Goal: Use online tool/utility: Utilize a website feature to perform a specific function

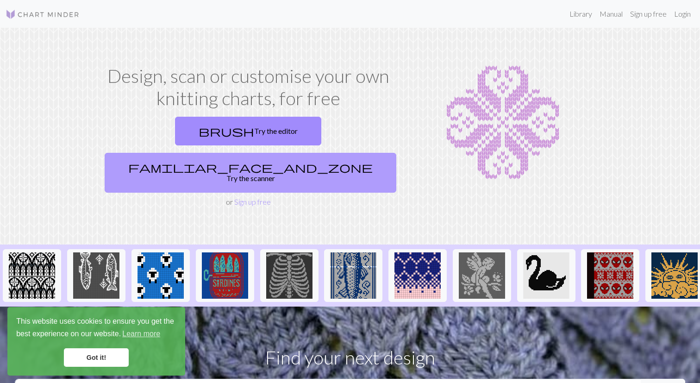
click at [283, 153] on link "familiar_face_and_zone Try the scanner" at bounding box center [251, 173] width 292 height 40
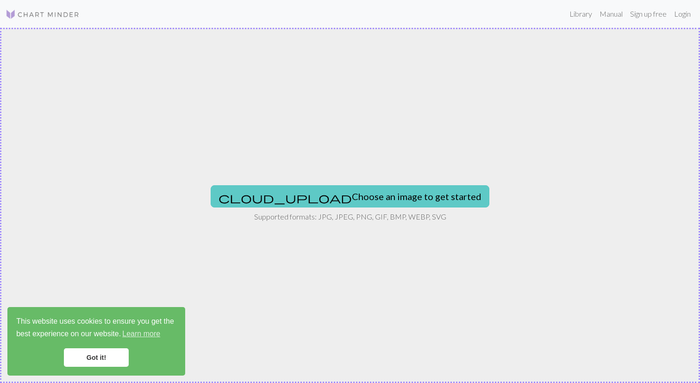
click at [307, 196] on button "cloud_upload Choose an image to get started" at bounding box center [350, 196] width 279 height 22
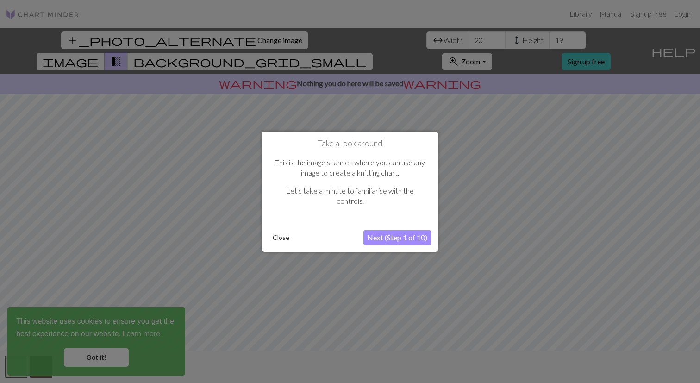
click at [398, 235] on button "Next (Step 1 of 10)" at bounding box center [398, 237] width 68 height 15
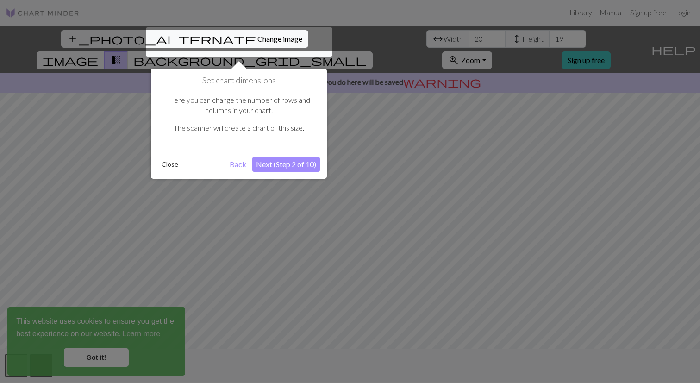
click at [280, 165] on button "Next (Step 2 of 10)" at bounding box center [286, 164] width 68 height 15
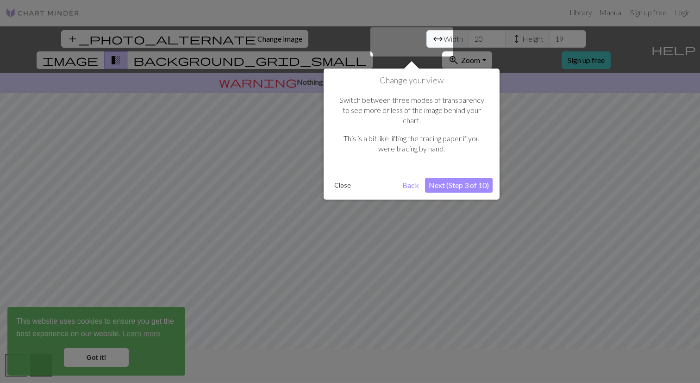
click at [454, 178] on button "Next (Step 3 of 10)" at bounding box center [459, 185] width 68 height 15
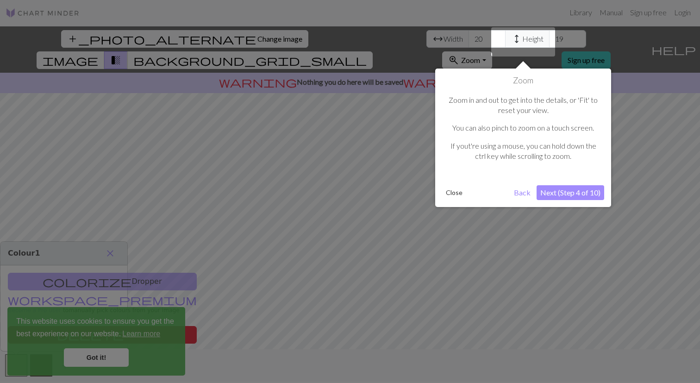
click at [556, 196] on button "Next (Step 4 of 10)" at bounding box center [571, 192] width 68 height 15
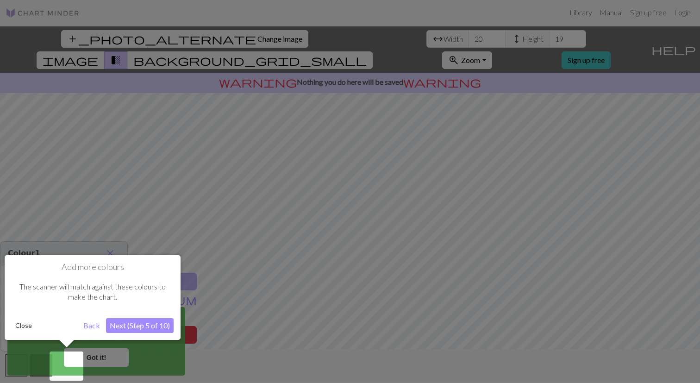
click at [144, 329] on button "Next (Step 5 of 10)" at bounding box center [140, 325] width 68 height 15
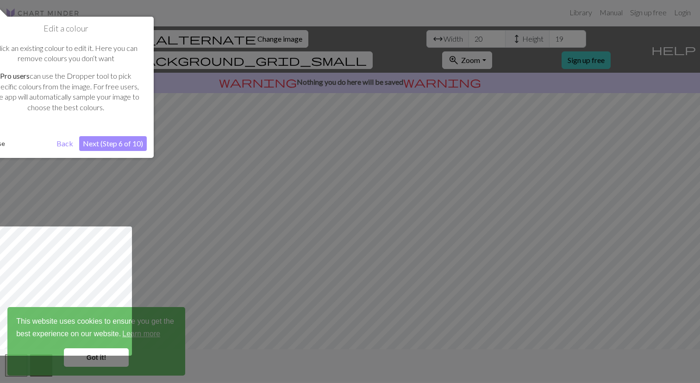
click at [124, 141] on button "Next (Step 6 of 10)" at bounding box center [113, 143] width 68 height 15
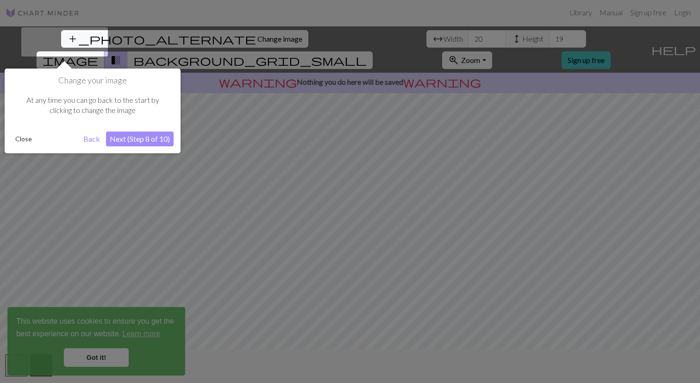
click at [124, 141] on button "Next (Step 8 of 10)" at bounding box center [140, 139] width 68 height 15
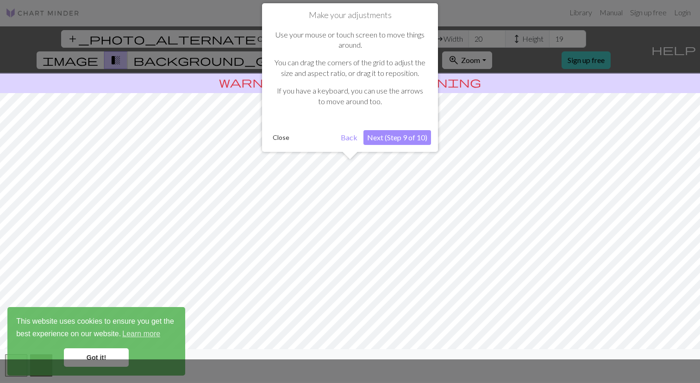
click at [386, 139] on button "Next (Step 9 of 10)" at bounding box center [398, 137] width 68 height 15
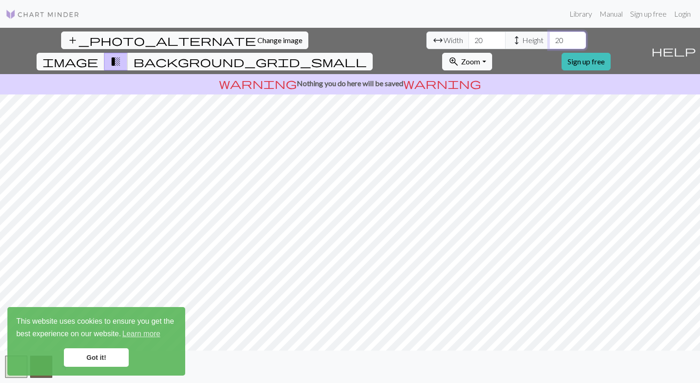
click at [549, 38] on input "20" at bounding box center [567, 40] width 37 height 18
click at [549, 38] on input "21" at bounding box center [567, 40] width 37 height 18
click at [549, 38] on input "22" at bounding box center [567, 40] width 37 height 18
click at [549, 38] on input "23" at bounding box center [567, 40] width 37 height 18
click at [549, 38] on input "24" at bounding box center [567, 40] width 37 height 18
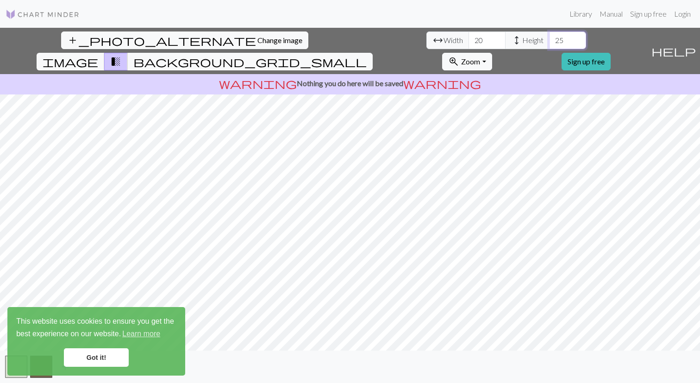
click at [549, 38] on input "25" at bounding box center [567, 40] width 37 height 18
click at [549, 38] on input "26" at bounding box center [567, 40] width 37 height 18
click at [549, 38] on input "27" at bounding box center [567, 40] width 37 height 18
click at [549, 38] on input "28" at bounding box center [567, 40] width 37 height 18
click at [549, 38] on input "29" at bounding box center [567, 40] width 37 height 18
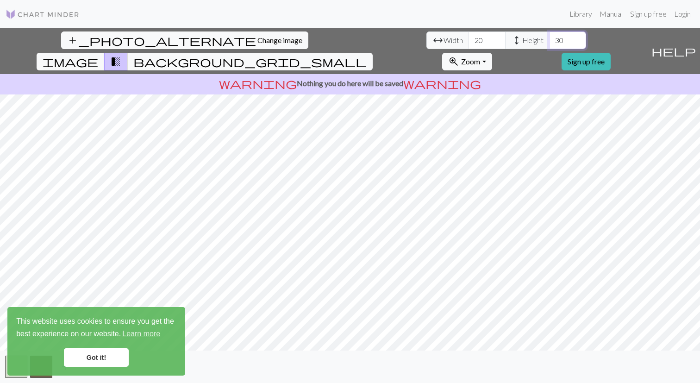
type input "30"
click at [549, 38] on input "30" at bounding box center [567, 40] width 37 height 18
click at [433, 40] on span "arrow_range" at bounding box center [438, 40] width 11 height 13
click at [444, 44] on span "Width" at bounding box center [453, 40] width 19 height 11
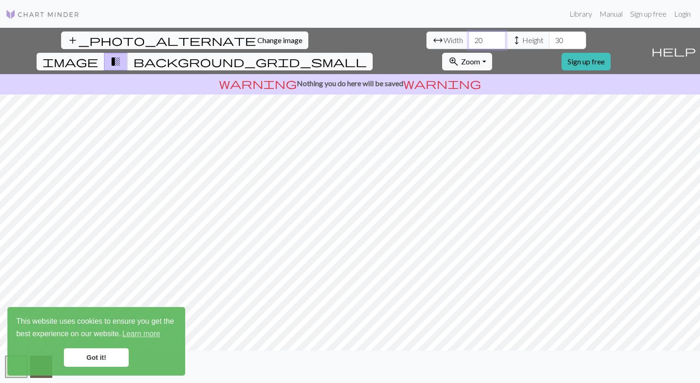
click at [469, 41] on input "20" at bounding box center [487, 40] width 37 height 18
click at [469, 44] on input "19" at bounding box center [487, 40] width 37 height 18
click at [469, 44] on input "18" at bounding box center [487, 40] width 37 height 18
click at [469, 44] on input "17" at bounding box center [487, 40] width 37 height 18
click at [469, 44] on input "16" at bounding box center [487, 40] width 37 height 18
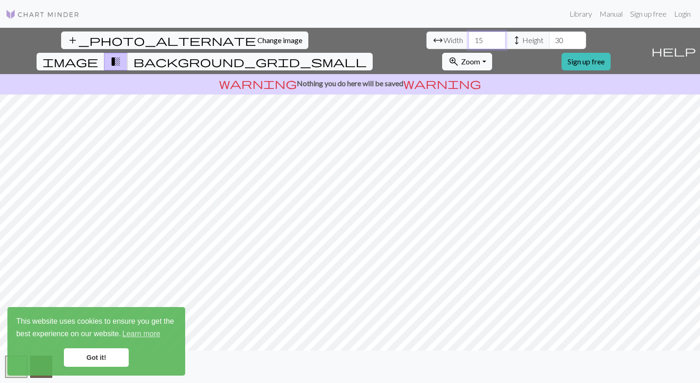
click at [469, 44] on input "15" at bounding box center [487, 40] width 37 height 18
type input "14"
click at [469, 44] on input "14" at bounding box center [487, 40] width 37 height 18
click at [549, 39] on input "30" at bounding box center [567, 40] width 37 height 18
click at [549, 38] on input "30" at bounding box center [567, 40] width 37 height 18
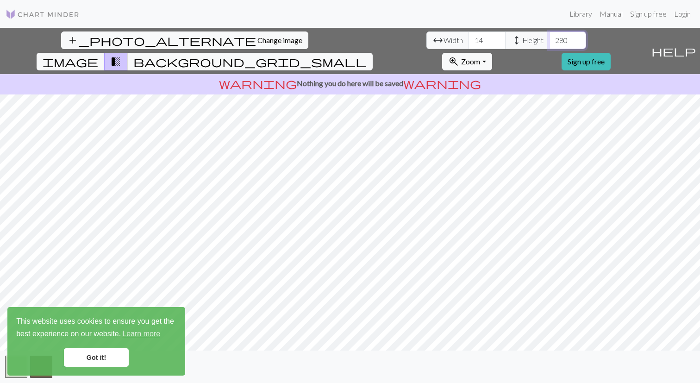
click at [549, 44] on input "280" at bounding box center [567, 40] width 37 height 18
type input "28"
click at [111, 351] on link "Got it!" at bounding box center [96, 357] width 65 height 19
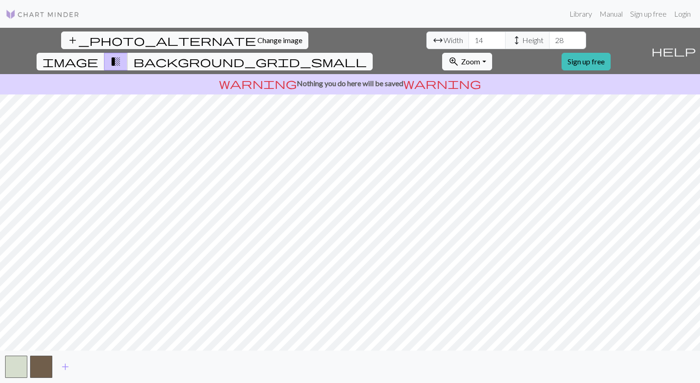
click at [388, 78] on p "warning Nothing you do here will be saved warning" at bounding box center [350, 83] width 693 height 11
click at [367, 55] on span "background_grid_small" at bounding box center [249, 61] width 233 height 13
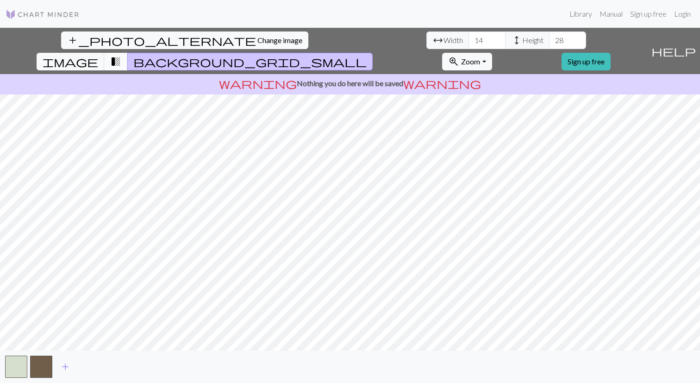
click at [121, 55] on span "transition_fade" at bounding box center [115, 61] width 11 height 13
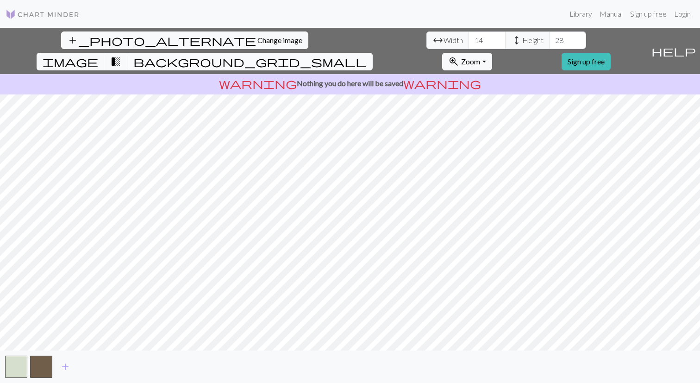
click at [367, 55] on span "background_grid_small" at bounding box center [249, 61] width 233 height 13
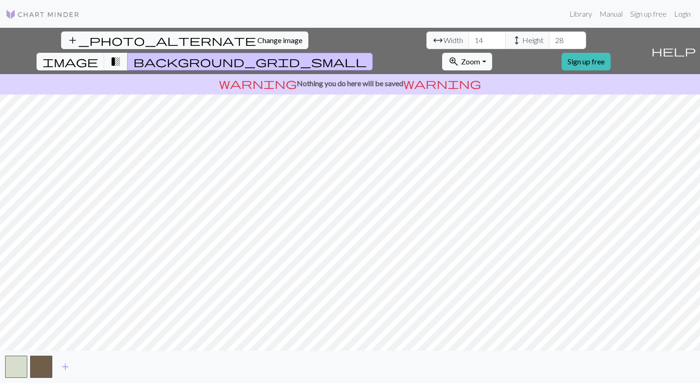
click at [568, 41] on div "add_photo_alternate Change image arrow_range Width 14 height Height 28 image tr…" at bounding box center [323, 51] width 647 height 46
click at [21, 366] on button "button" at bounding box center [16, 367] width 22 height 22
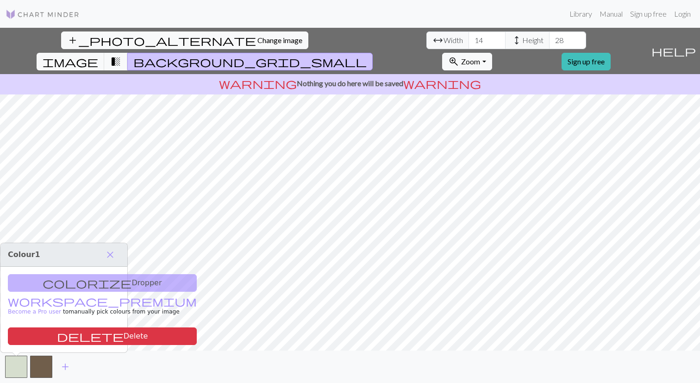
click at [55, 274] on div "colorize Dropper workspace_premium Become a Pro user to manually pick colours f…" at bounding box center [63, 310] width 127 height 86
click at [16, 365] on button "button" at bounding box center [16, 367] width 22 height 22
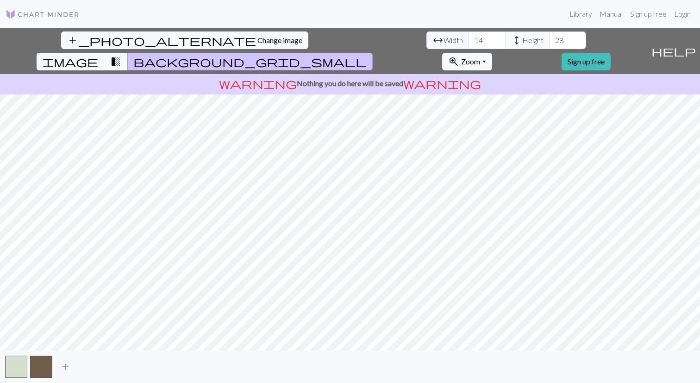
click at [68, 364] on span "add" at bounding box center [65, 366] width 11 height 13
click at [68, 364] on button "button" at bounding box center [66, 367] width 22 height 22
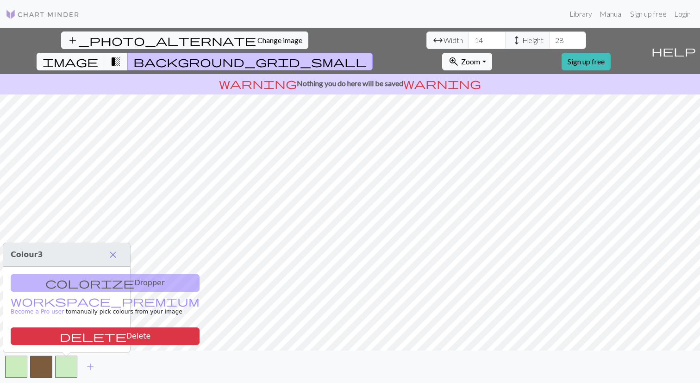
click at [113, 248] on span "close" at bounding box center [112, 254] width 11 height 13
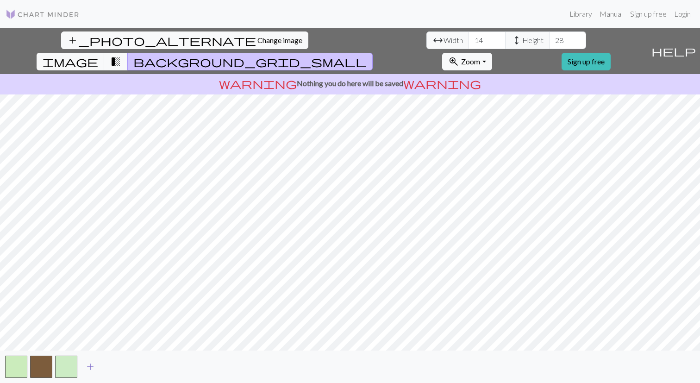
click at [93, 369] on span "add" at bounding box center [90, 366] width 11 height 13
click at [93, 369] on button "button" at bounding box center [91, 367] width 22 height 22
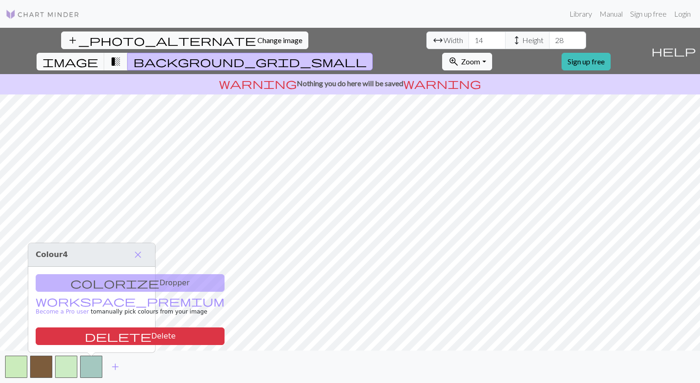
click at [89, 322] on div "colorize Dropper workspace_premium Become a Pro user to manually pick colours f…" at bounding box center [91, 310] width 127 height 86
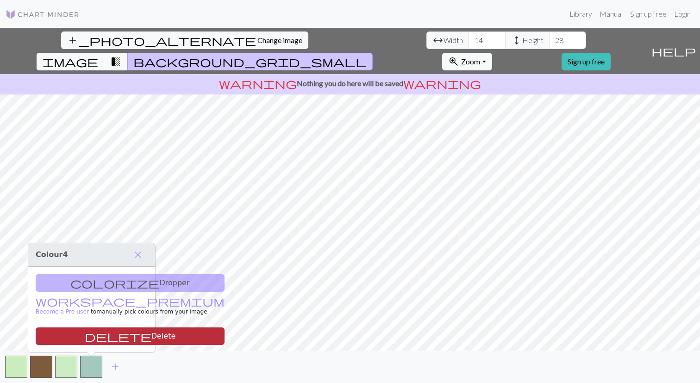
click at [89, 335] on button "delete Delete" at bounding box center [130, 336] width 189 height 18
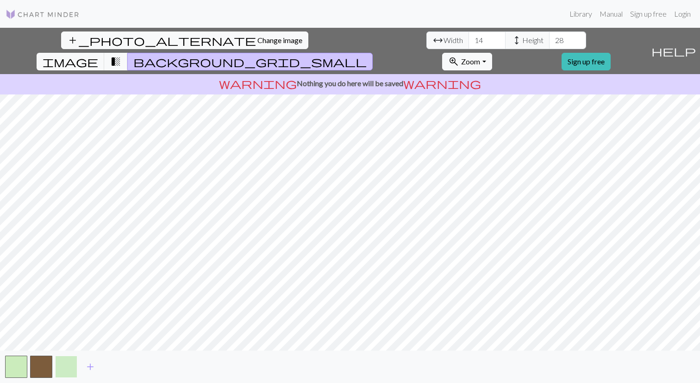
click at [70, 362] on button "button" at bounding box center [66, 367] width 22 height 22
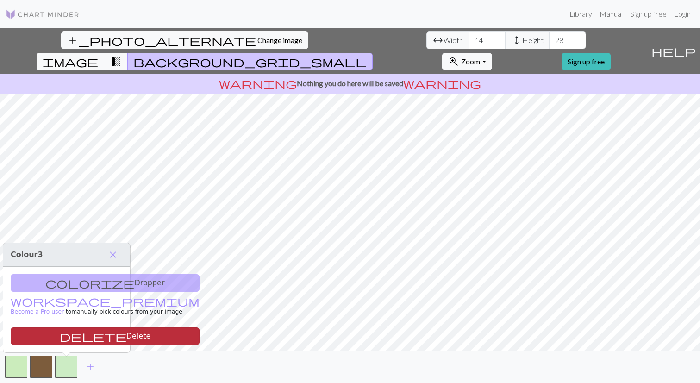
click at [74, 332] on button "delete Delete" at bounding box center [105, 336] width 189 height 18
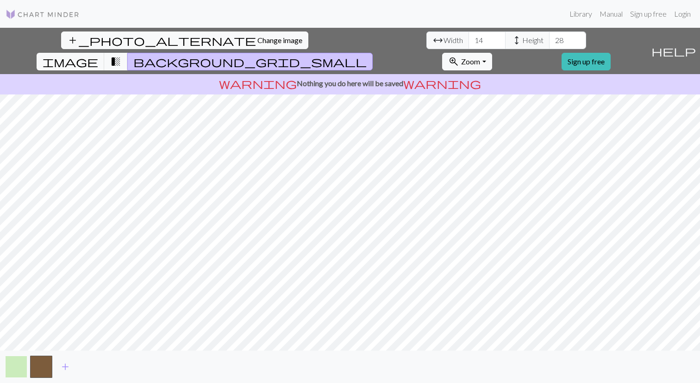
click at [17, 368] on button "button" at bounding box center [16, 367] width 22 height 22
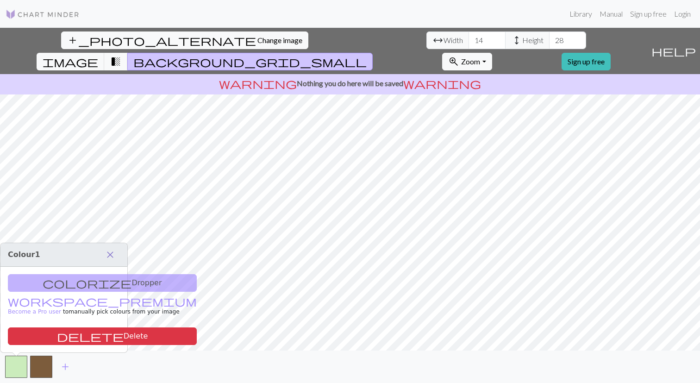
click at [110, 248] on span "close" at bounding box center [110, 254] width 11 height 13
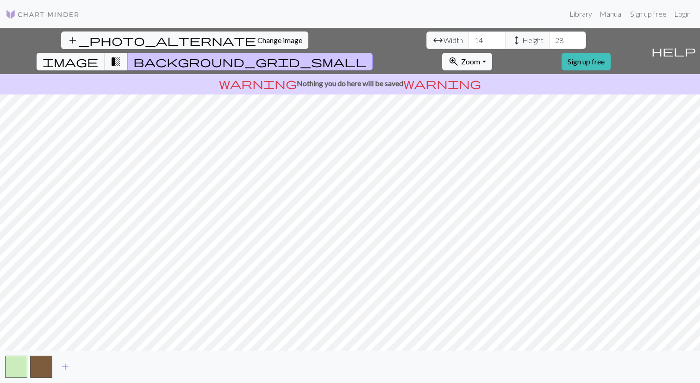
click at [98, 55] on span "image" at bounding box center [71, 61] width 56 height 13
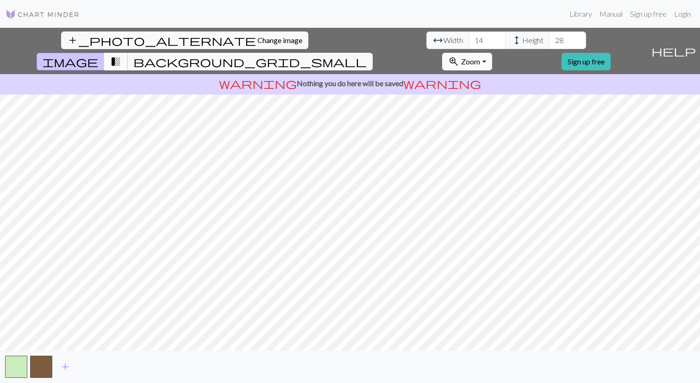
click at [121, 55] on span "transition_fade" at bounding box center [115, 61] width 11 height 13
click at [367, 55] on span "background_grid_small" at bounding box center [249, 61] width 233 height 13
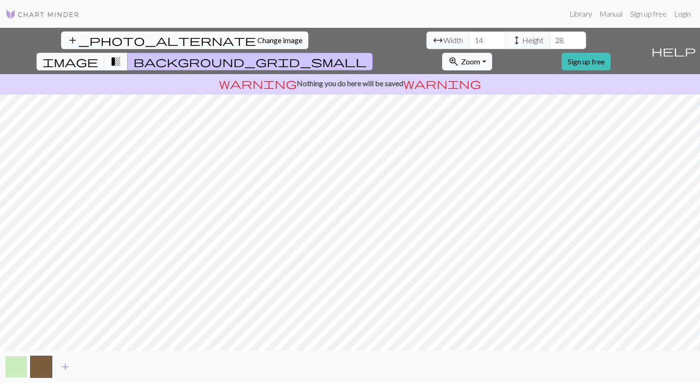
click at [16, 367] on button "button" at bounding box center [16, 367] width 22 height 22
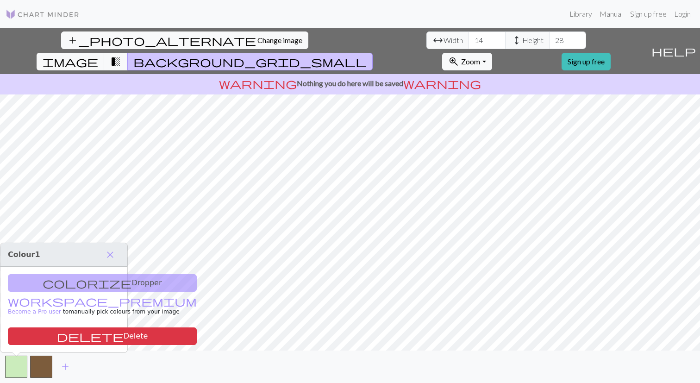
click at [89, 301] on p "workspace_premium Become a Pro user to manually pick colours from your image" at bounding box center [102, 305] width 189 height 21
click at [109, 248] on span "close" at bounding box center [110, 254] width 11 height 13
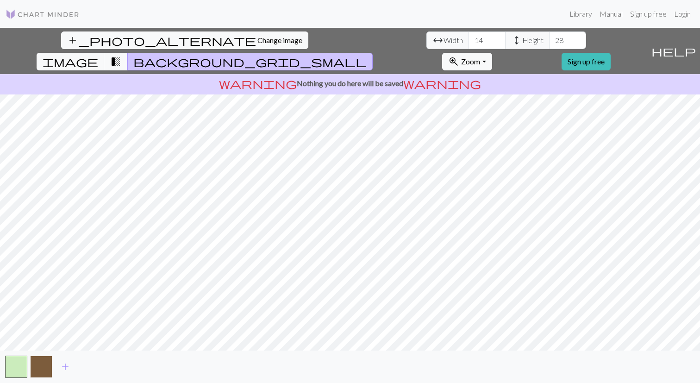
click at [40, 364] on button "button" at bounding box center [41, 367] width 22 height 22
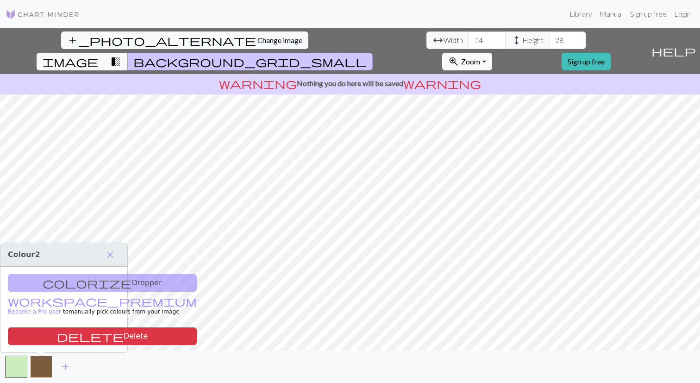
click at [39, 361] on button "button" at bounding box center [41, 367] width 22 height 22
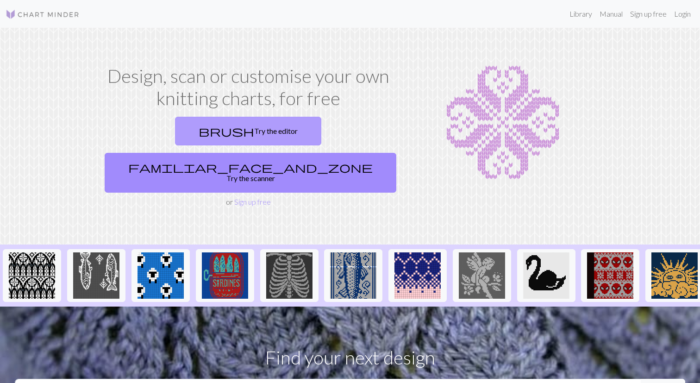
click at [199, 138] on span "brush" at bounding box center [227, 131] width 56 height 13
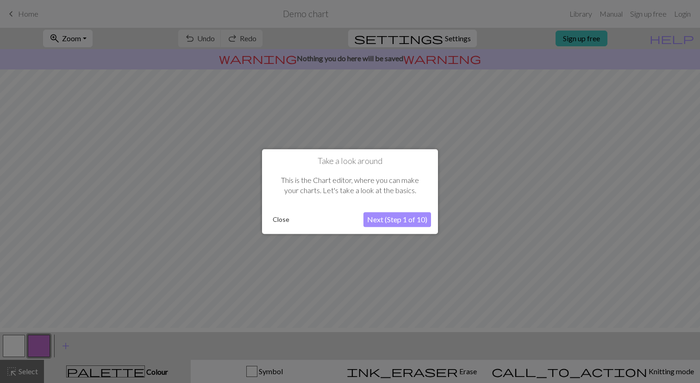
click at [368, 220] on button "Next (Step 1 of 10)" at bounding box center [398, 219] width 68 height 15
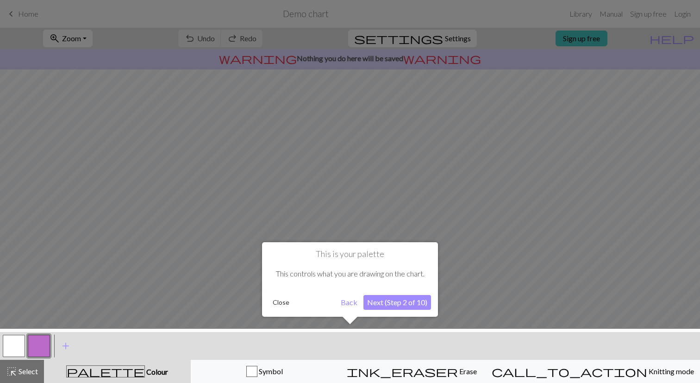
scroll to position [1, 0]
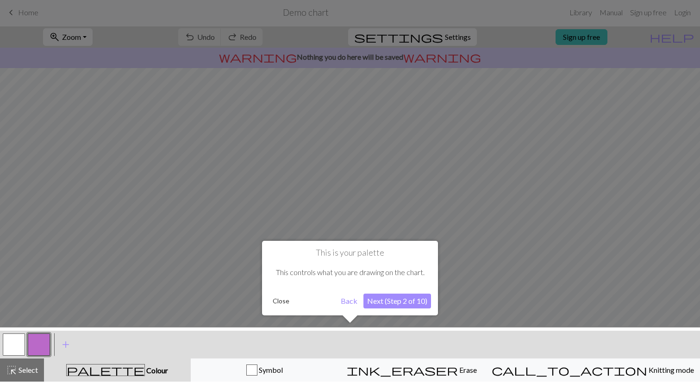
click at [389, 303] on button "Next (Step 2 of 10)" at bounding box center [398, 301] width 68 height 15
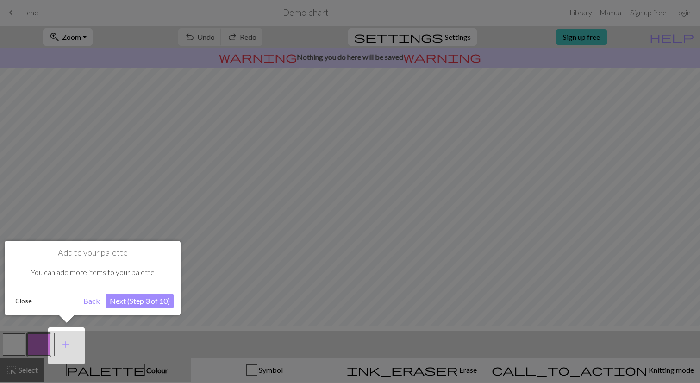
click at [152, 301] on button "Next (Step 3 of 10)" at bounding box center [140, 301] width 68 height 15
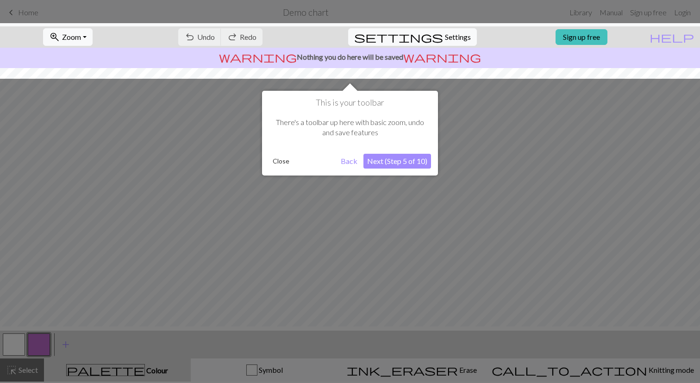
click at [408, 153] on div "This is your toolbar There's a toolbar up here with basic zoom, undo and save f…" at bounding box center [350, 133] width 176 height 85
click at [400, 164] on button "Next (Step 5 of 10)" at bounding box center [398, 161] width 68 height 15
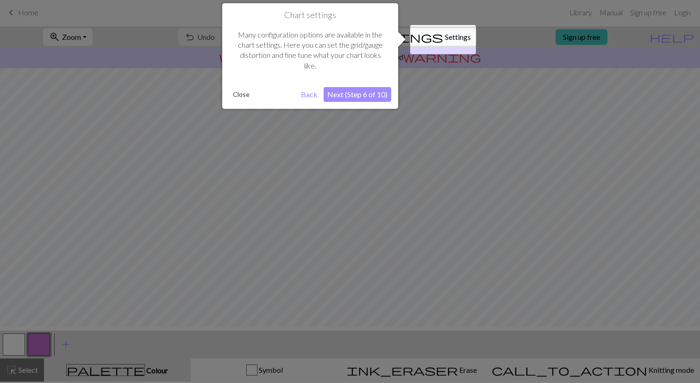
scroll to position [0, 0]
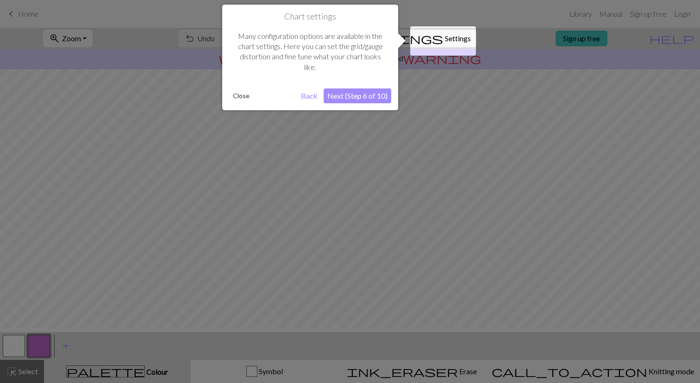
click at [369, 95] on button "Next (Step 6 of 10)" at bounding box center [358, 95] width 68 height 15
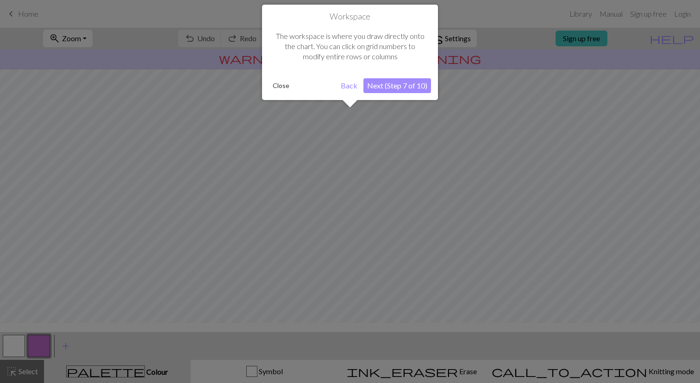
scroll to position [61, 0]
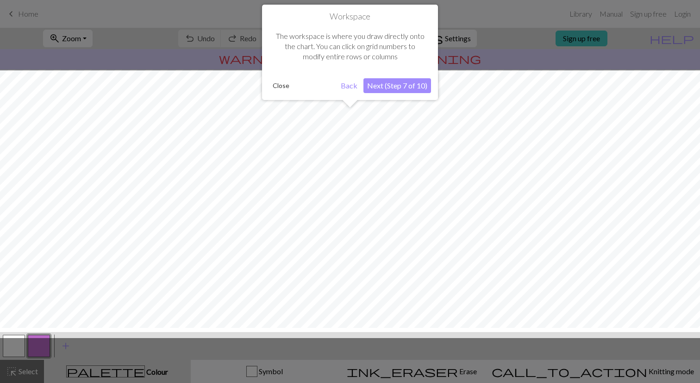
click at [382, 88] on button "Next (Step 7 of 10)" at bounding box center [398, 85] width 68 height 15
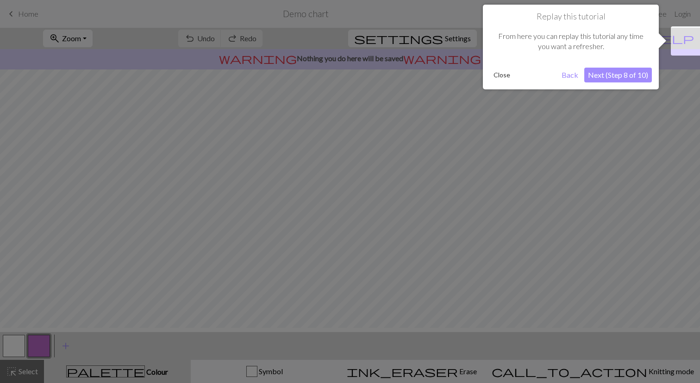
click at [633, 76] on button "Next (Step 8 of 10)" at bounding box center [618, 75] width 68 height 15
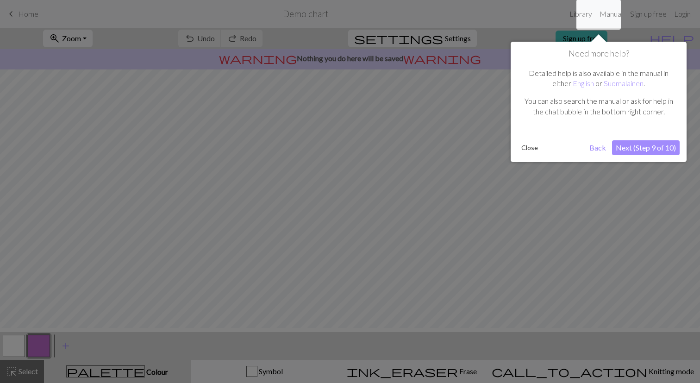
click at [655, 152] on button "Next (Step 9 of 10)" at bounding box center [646, 147] width 68 height 15
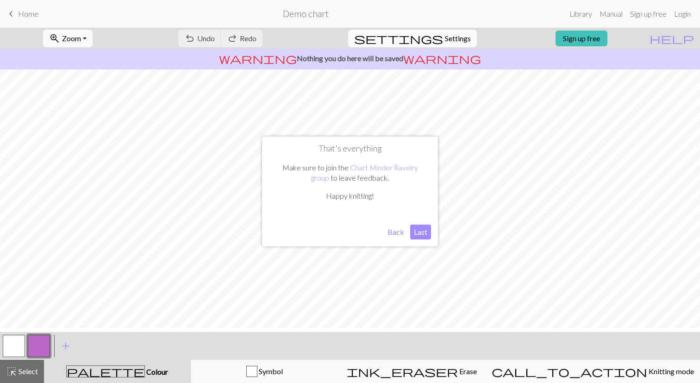
click at [397, 235] on button "Back" at bounding box center [396, 232] width 24 height 15
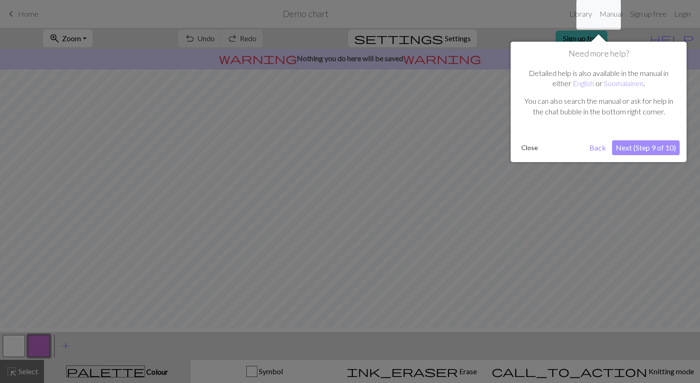
click at [647, 150] on button "Next (Step 9 of 10)" at bounding box center [646, 147] width 68 height 15
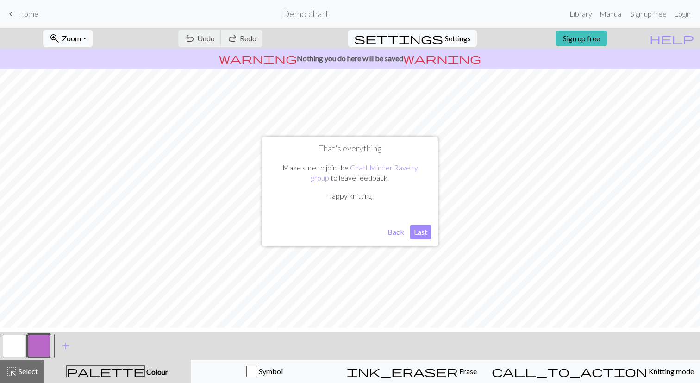
click at [421, 235] on button "Last" at bounding box center [420, 232] width 21 height 15
click at [458, 38] on span "Settings" at bounding box center [458, 38] width 26 height 11
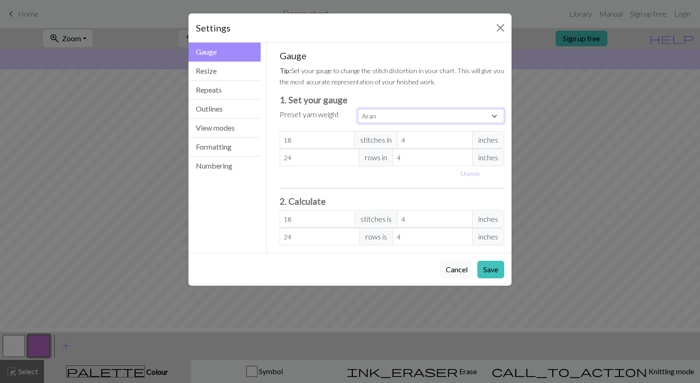
click at [377, 123] on select "Custom Square Lace Light Fingering Fingering Sport Double knit Worsted Aran Bul…" at bounding box center [431, 116] width 146 height 14
select select "sport"
click at [359, 122] on select "Custom Square Lace Light Fingering Fingering Sport Double knit Worsted Aran Bul…" at bounding box center [431, 116] width 146 height 14
type input "24"
type input "34"
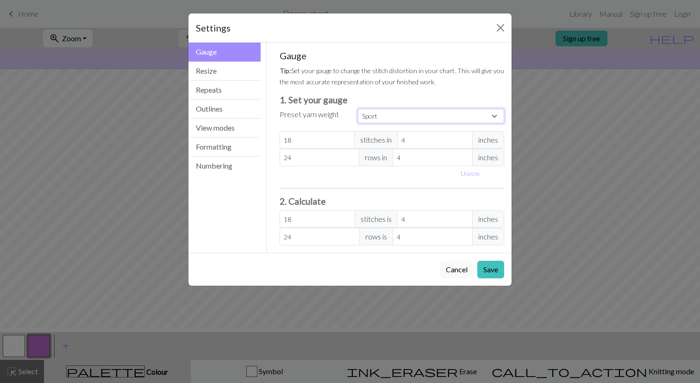
type input "24"
type input "34"
click at [326, 149] on input "24" at bounding box center [317, 140] width 75 height 18
click at [234, 75] on button "Resize" at bounding box center [224, 71] width 72 height 19
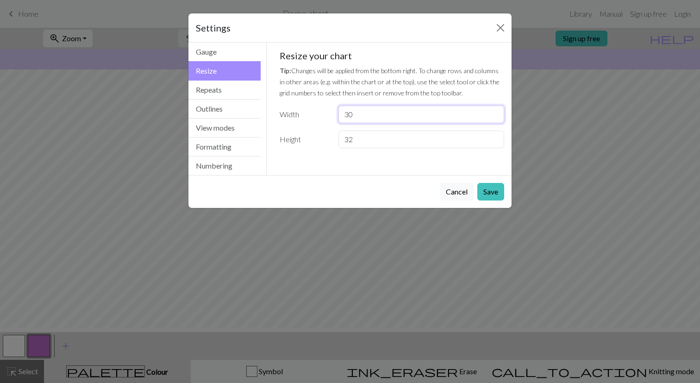
drag, startPoint x: 389, startPoint y: 145, endPoint x: 335, endPoint y: 141, distance: 54.8
click at [335, 123] on div "30" at bounding box center [421, 115] width 177 height 18
type input "14"
drag, startPoint x: 372, startPoint y: 171, endPoint x: 337, endPoint y: 169, distance: 35.2
click at [337, 148] on div "32" at bounding box center [421, 140] width 177 height 18
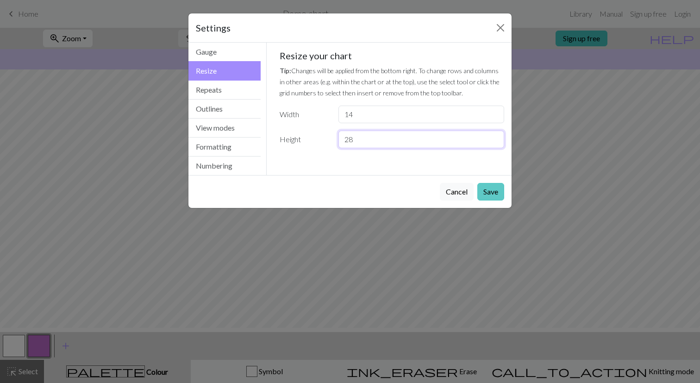
type input "28"
click at [486, 201] on button "Save" at bounding box center [490, 192] width 27 height 18
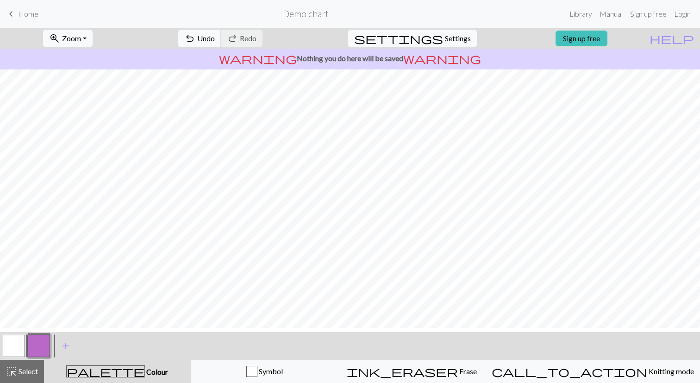
click at [20, 354] on button "button" at bounding box center [14, 346] width 22 height 22
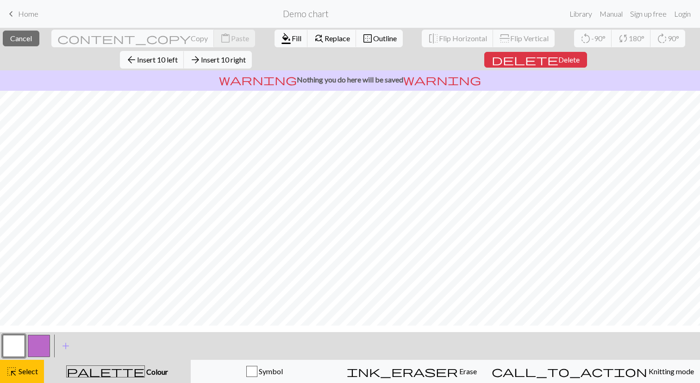
click at [13, 353] on button "button" at bounding box center [14, 346] width 22 height 22
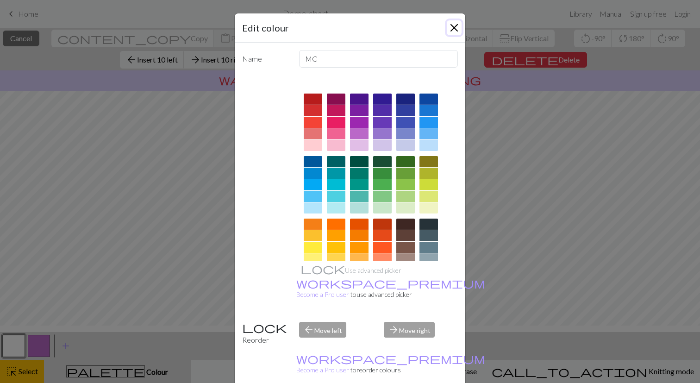
click at [451, 30] on button "Close" at bounding box center [454, 27] width 15 height 15
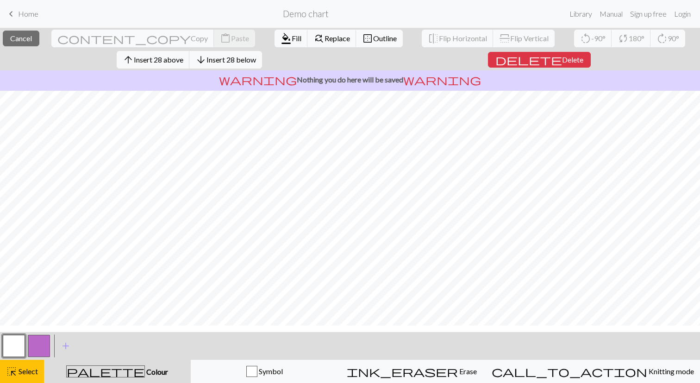
click at [14, 348] on button "button" at bounding box center [14, 346] width 22 height 22
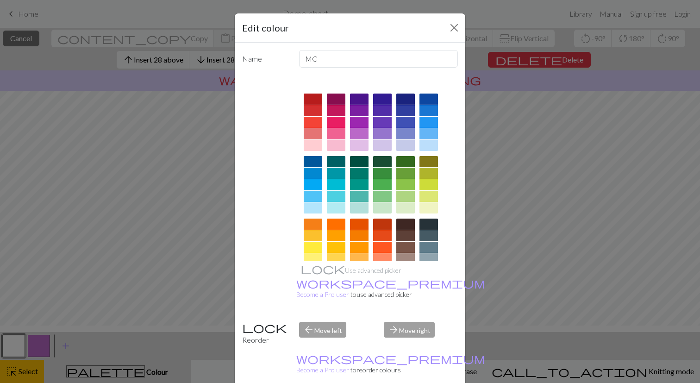
click at [316, 105] on div at bounding box center [313, 99] width 19 height 11
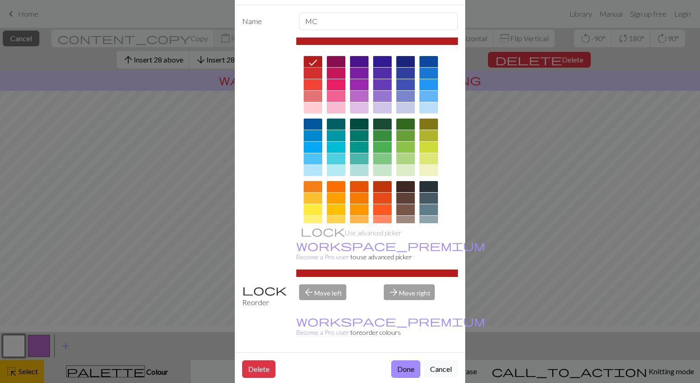
scroll to position [49, 0]
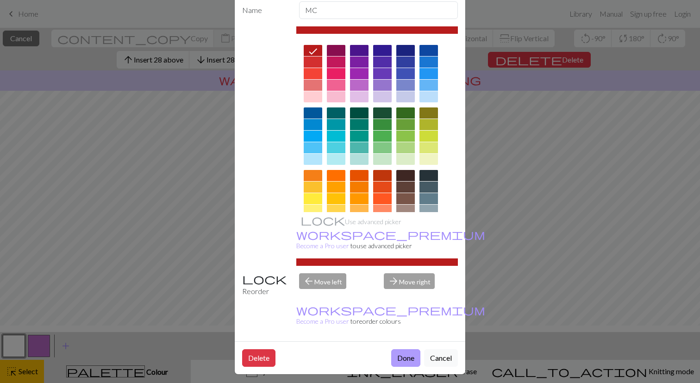
click at [401, 353] on button "Done" at bounding box center [405, 358] width 29 height 18
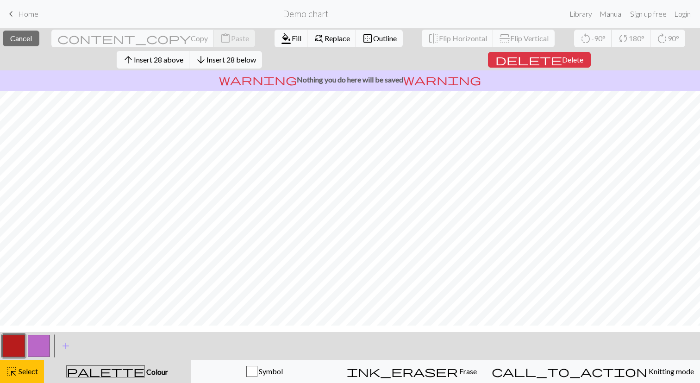
click at [41, 345] on button "button" at bounding box center [39, 346] width 22 height 22
click at [30, 374] on span "Select" at bounding box center [27, 371] width 21 height 9
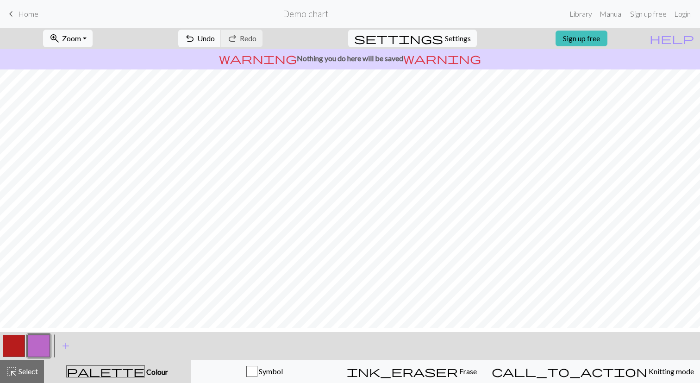
click at [16, 347] on button "button" at bounding box center [14, 346] width 22 height 22
click at [40, 347] on button "button" at bounding box center [39, 346] width 22 height 22
click at [38, 345] on button "button" at bounding box center [39, 346] width 22 height 22
click at [38, 345] on div "Edit colour Name CC1 Use advanced picker workspace_premium Become a Pro user to…" at bounding box center [350, 191] width 700 height 383
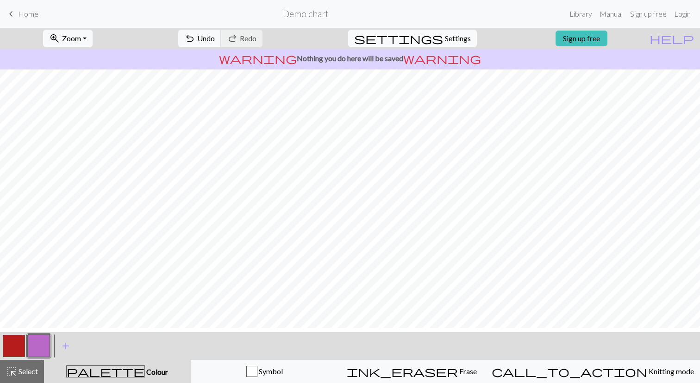
click at [111, 370] on span "palette" at bounding box center [106, 371] width 78 height 13
click at [46, 344] on button "button" at bounding box center [39, 346] width 22 height 22
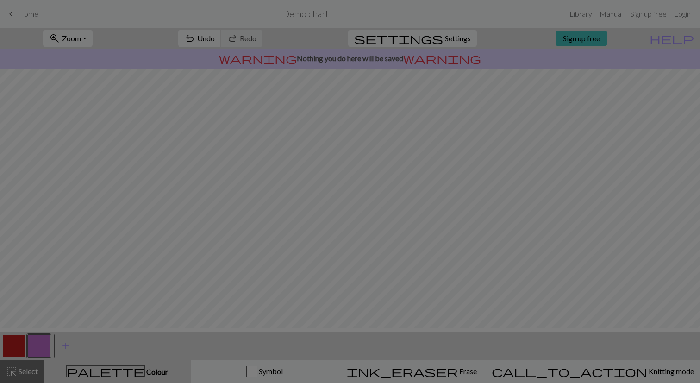
click at [64, 344] on div "Edit colour Name CC1 Use advanced picker workspace_premium Become a Pro user to…" at bounding box center [350, 191] width 700 height 383
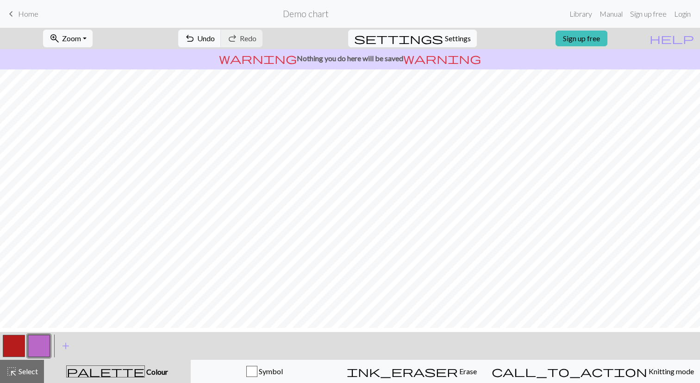
click at [37, 344] on button "button" at bounding box center [39, 346] width 22 height 22
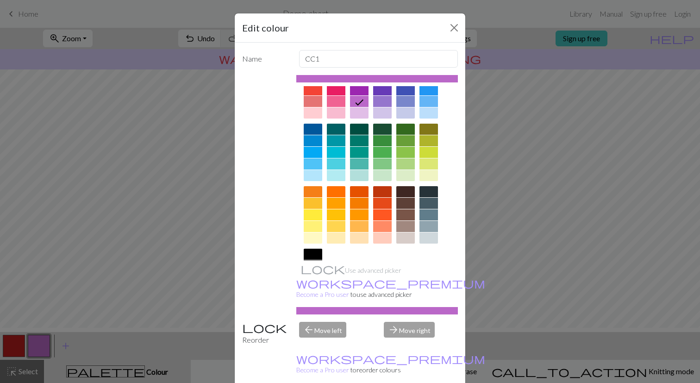
scroll to position [88, 0]
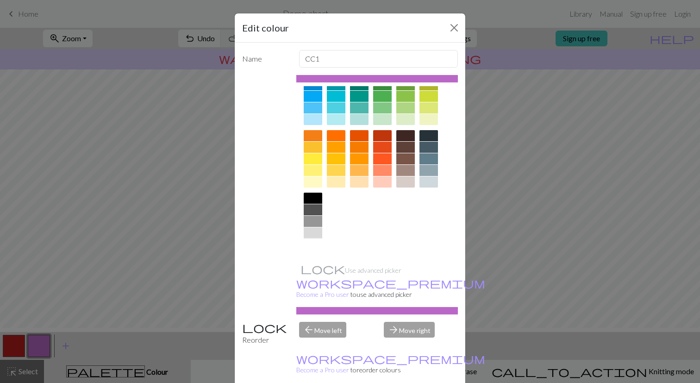
click at [314, 250] on div at bounding box center [313, 244] width 19 height 11
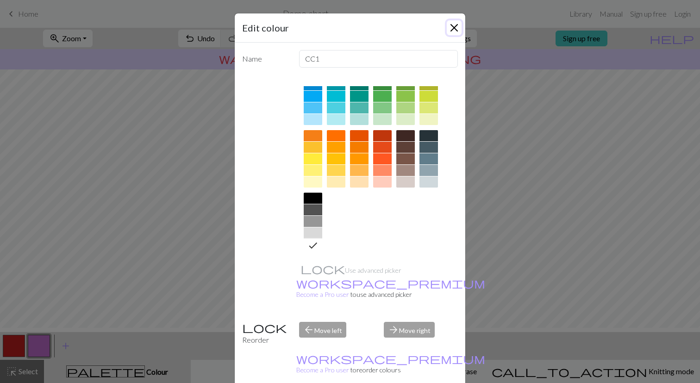
click at [454, 28] on button "Close" at bounding box center [454, 27] width 15 height 15
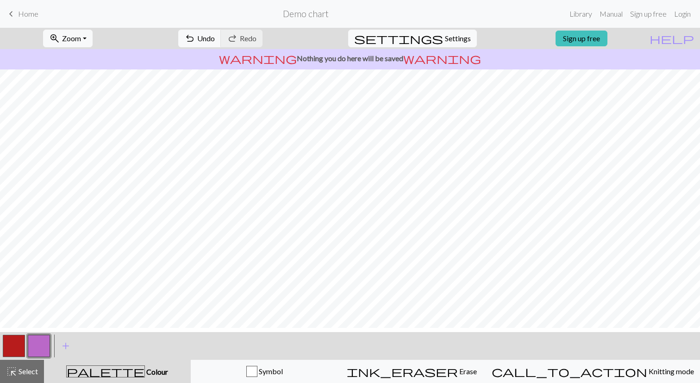
click at [38, 348] on button "button" at bounding box center [39, 346] width 22 height 22
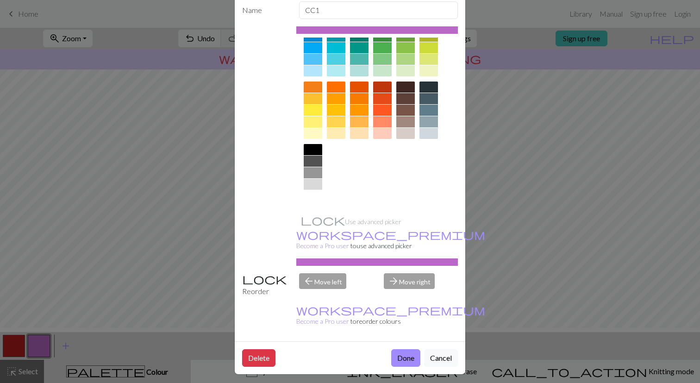
click at [316, 201] on div at bounding box center [313, 195] width 19 height 11
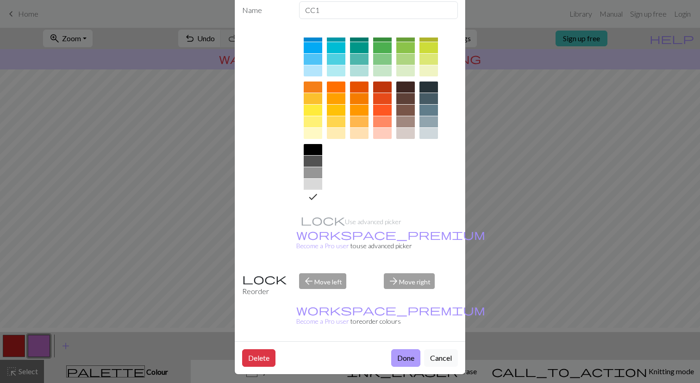
click at [407, 351] on button "Done" at bounding box center [405, 358] width 29 height 18
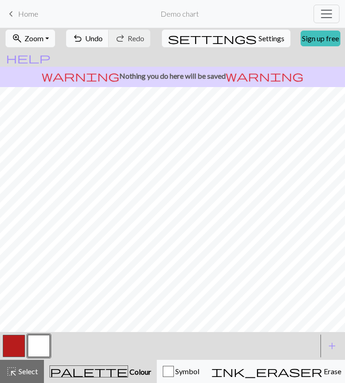
click at [15, 347] on button "button" at bounding box center [14, 346] width 22 height 22
click at [44, 345] on button "button" at bounding box center [39, 346] width 22 height 22
click at [15, 339] on button "button" at bounding box center [14, 346] width 22 height 22
click at [63, 350] on div at bounding box center [159, 345] width 317 height 25
click at [128, 372] on span "Colour" at bounding box center [139, 371] width 23 height 9
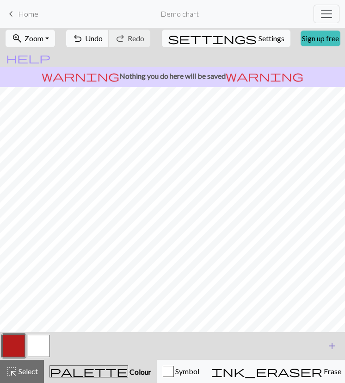
click at [336, 348] on span "add" at bounding box center [332, 345] width 11 height 13
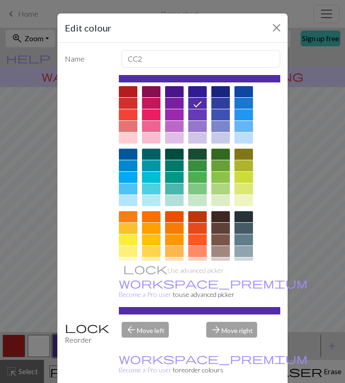
scroll to position [78, 0]
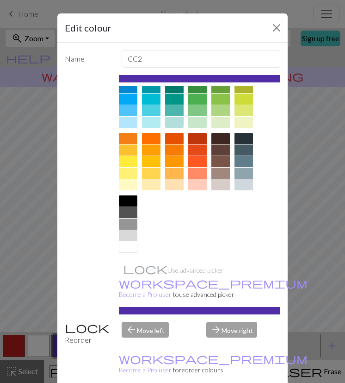
click at [130, 207] on div at bounding box center [128, 200] width 19 height 11
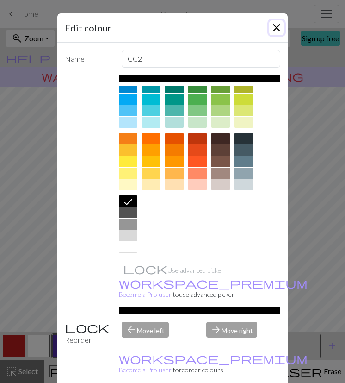
click at [272, 33] on button "Close" at bounding box center [277, 27] width 15 height 15
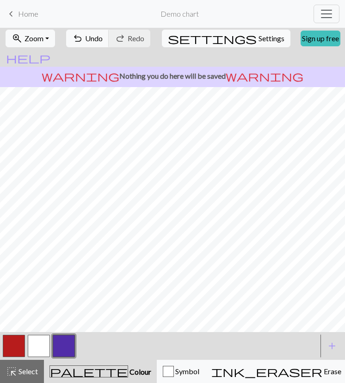
click at [68, 348] on button "button" at bounding box center [64, 346] width 22 height 22
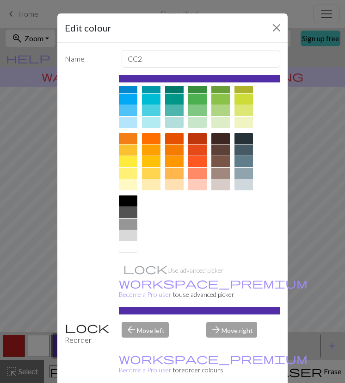
click at [130, 207] on div at bounding box center [128, 200] width 19 height 11
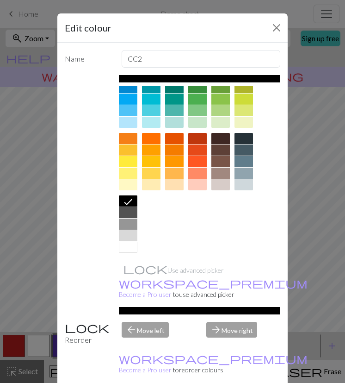
scroll to position [49, 0]
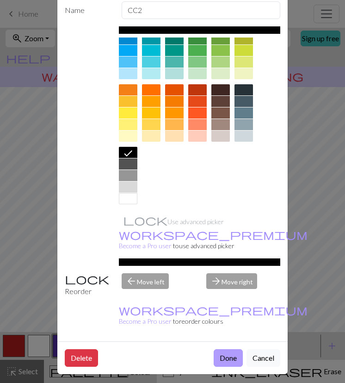
click at [217, 349] on button "Done" at bounding box center [228, 358] width 29 height 18
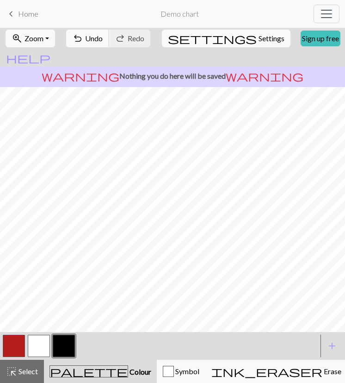
click at [40, 346] on button "button" at bounding box center [39, 346] width 22 height 22
click at [20, 345] on button "button" at bounding box center [14, 346] width 22 height 22
click at [40, 340] on button "button" at bounding box center [39, 346] width 22 height 22
click at [17, 341] on button "button" at bounding box center [14, 346] width 22 height 22
click at [41, 342] on button "button" at bounding box center [39, 346] width 22 height 22
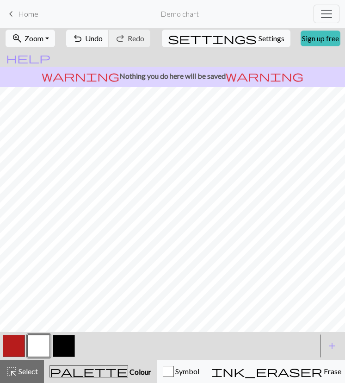
click at [11, 353] on button "button" at bounding box center [14, 346] width 22 height 22
click at [49, 342] on button "button" at bounding box center [39, 346] width 22 height 22
click at [17, 344] on button "button" at bounding box center [14, 346] width 22 height 22
click at [44, 346] on button "button" at bounding box center [39, 346] width 22 height 22
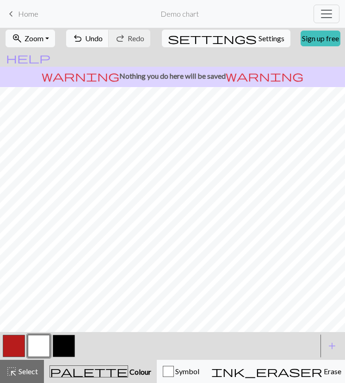
scroll to position [0, 0]
click at [259, 44] on span "Settings" at bounding box center [272, 38] width 26 height 11
select select "sport"
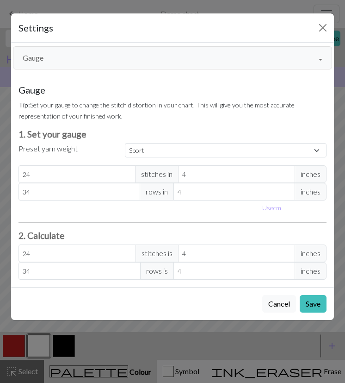
click at [133, 67] on button "Gauge" at bounding box center [173, 57] width 320 height 23
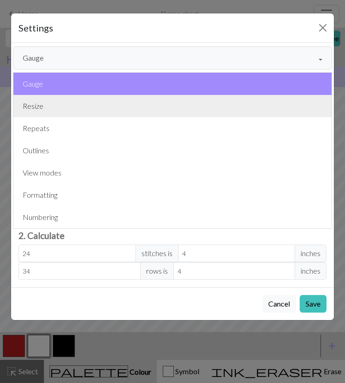
click at [60, 117] on button "Resize" at bounding box center [172, 106] width 319 height 22
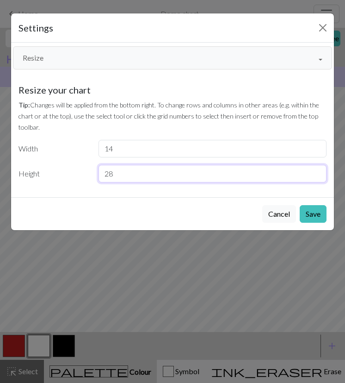
click at [131, 182] on input "28" at bounding box center [213, 174] width 229 height 18
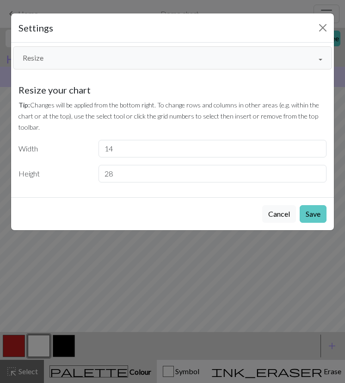
click at [307, 223] on button "Save" at bounding box center [313, 214] width 27 height 18
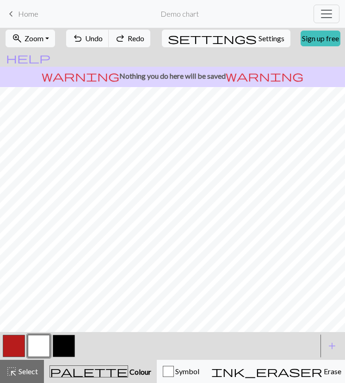
scroll to position [1, 0]
click at [259, 38] on span "Settings" at bounding box center [272, 38] width 26 height 11
select select "sport"
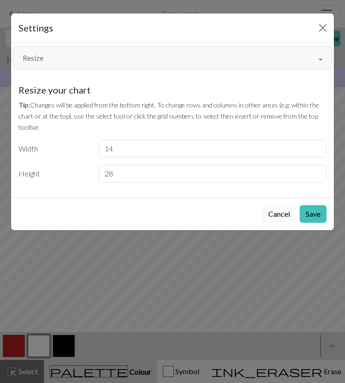
click at [169, 55] on button "Resize" at bounding box center [173, 57] width 320 height 23
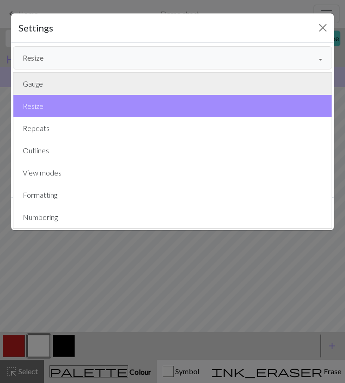
click at [105, 86] on button "Gauge" at bounding box center [172, 84] width 319 height 22
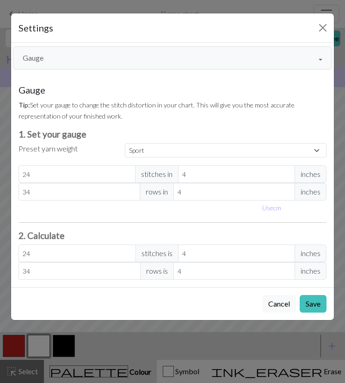
click at [162, 183] on span "stitches in" at bounding box center [157, 174] width 44 height 18
click at [186, 62] on button "Gauge" at bounding box center [173, 57] width 320 height 23
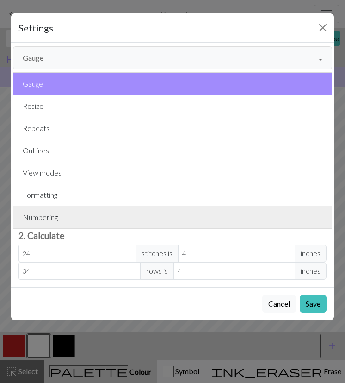
click at [78, 228] on button "Numbering" at bounding box center [172, 217] width 319 height 22
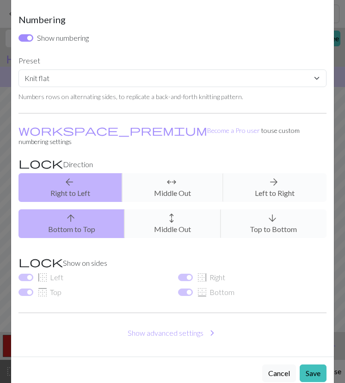
scroll to position [71, 0]
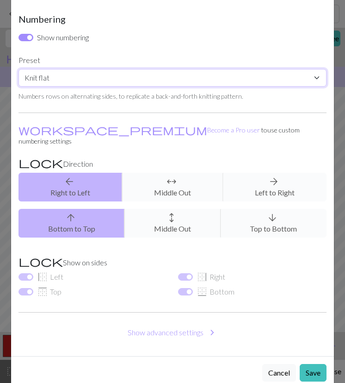
click at [165, 87] on select "Custom Knit flat Knit in the round Lace knitting Cross stitch" at bounding box center [173, 78] width 308 height 18
select select "round"
click at [19, 86] on select "Custom Knit flat Knit in the round Lace knitting Cross stitch" at bounding box center [173, 78] width 308 height 18
checkbox input "false"
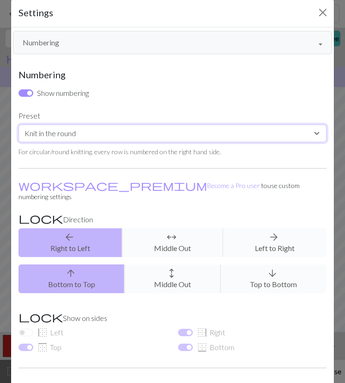
scroll to position [13, 0]
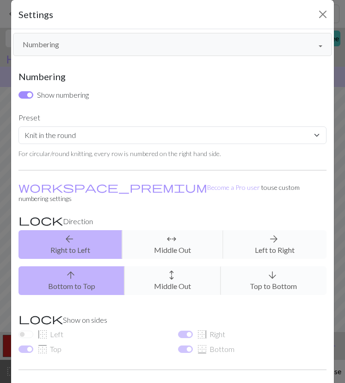
click at [129, 54] on button "Numbering" at bounding box center [173, 44] width 320 height 23
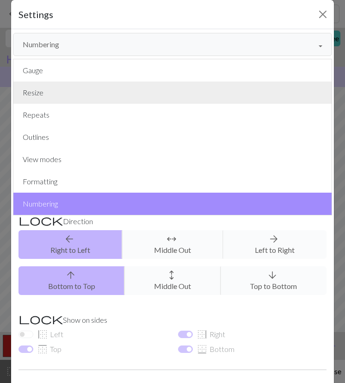
click at [86, 104] on button "Resize" at bounding box center [172, 93] width 319 height 22
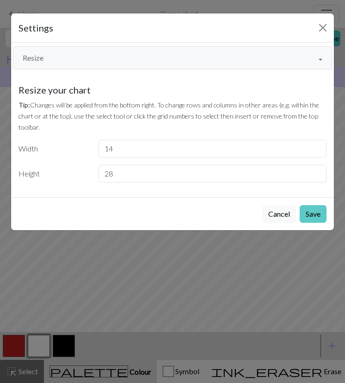
click at [315, 223] on button "Save" at bounding box center [313, 214] width 27 height 18
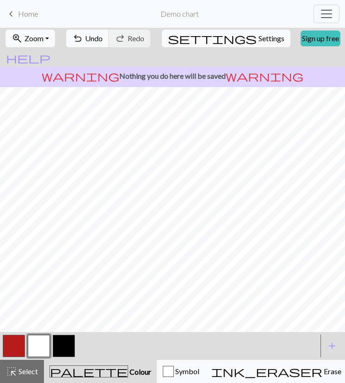
click at [19, 349] on button "button" at bounding box center [14, 346] width 22 height 22
click at [42, 345] on button "button" at bounding box center [39, 346] width 22 height 22
click at [17, 347] on button "button" at bounding box center [14, 346] width 22 height 22
click at [40, 344] on button "button" at bounding box center [39, 346] width 22 height 22
click at [9, 345] on button "button" at bounding box center [14, 346] width 22 height 22
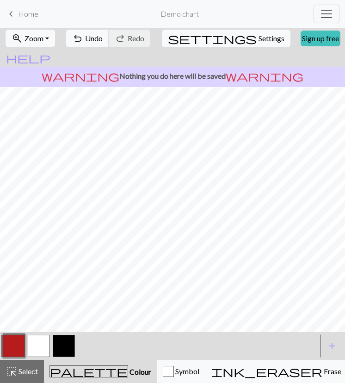
click at [40, 347] on button "button" at bounding box center [39, 346] width 22 height 22
click at [16, 350] on button "button" at bounding box center [14, 346] width 22 height 22
click at [38, 354] on button "button" at bounding box center [39, 346] width 22 height 22
click at [17, 342] on button "button" at bounding box center [14, 346] width 22 height 22
click at [44, 352] on button "button" at bounding box center [39, 346] width 22 height 22
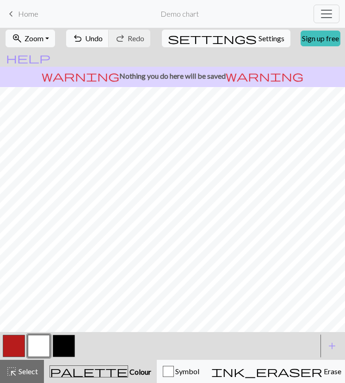
click at [62, 345] on button "button" at bounding box center [64, 346] width 22 height 22
click at [18, 350] on button "button" at bounding box center [14, 346] width 22 height 22
click at [42, 346] on button "button" at bounding box center [39, 346] width 22 height 22
click at [14, 350] on button "button" at bounding box center [14, 346] width 22 height 22
click at [38, 345] on button "button" at bounding box center [39, 346] width 22 height 22
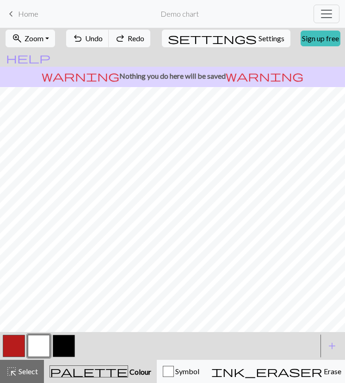
click at [17, 345] on button "button" at bounding box center [14, 346] width 22 height 22
click at [44, 348] on button "button" at bounding box center [39, 346] width 22 height 22
click at [16, 351] on button "button" at bounding box center [14, 346] width 22 height 22
click at [43, 345] on button "button" at bounding box center [39, 346] width 22 height 22
click at [18, 338] on button "button" at bounding box center [14, 346] width 22 height 22
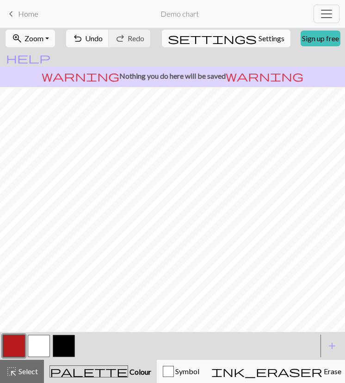
click at [15, 341] on button "button" at bounding box center [14, 346] width 22 height 22
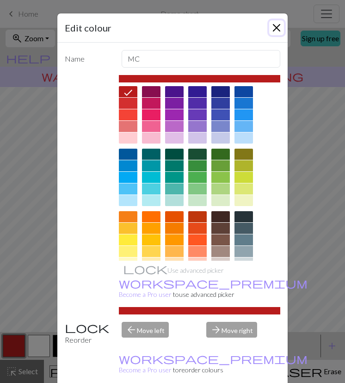
click at [279, 26] on button "Close" at bounding box center [277, 27] width 15 height 15
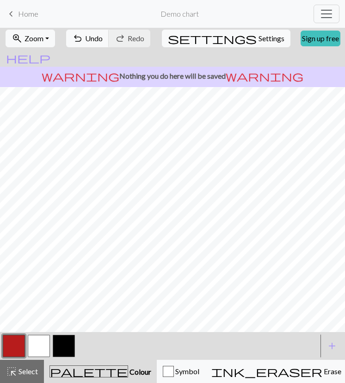
click at [38, 338] on button "button" at bounding box center [39, 346] width 22 height 22
click at [36, 351] on button "button" at bounding box center [39, 346] width 22 height 22
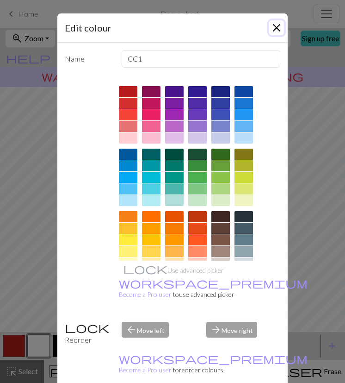
click at [274, 34] on button "Close" at bounding box center [277, 27] width 15 height 15
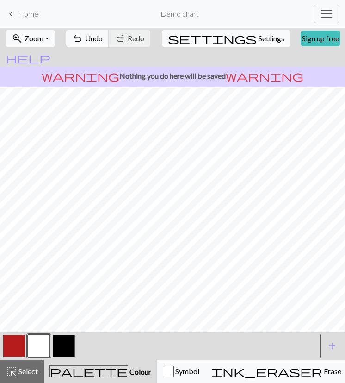
click at [5, 351] on button "button" at bounding box center [14, 346] width 22 height 22
click at [45, 352] on button "button" at bounding box center [39, 346] width 22 height 22
click at [22, 345] on button "button" at bounding box center [14, 346] width 22 height 22
click at [36, 348] on button "button" at bounding box center [39, 346] width 22 height 22
click at [17, 347] on button "button" at bounding box center [14, 346] width 22 height 22
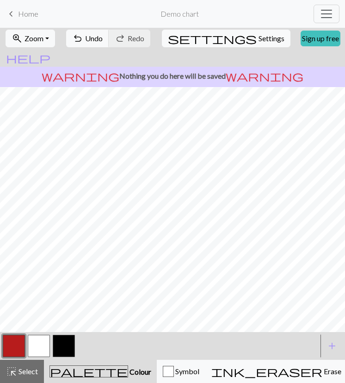
click at [33, 351] on button "button" at bounding box center [39, 346] width 22 height 22
click at [18, 347] on button "button" at bounding box center [14, 346] width 22 height 22
click at [40, 339] on button "button" at bounding box center [39, 346] width 22 height 22
click at [39, 338] on button "button" at bounding box center [39, 346] width 22 height 22
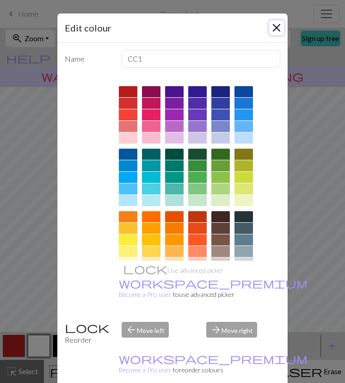
click at [270, 35] on button "Close" at bounding box center [277, 27] width 15 height 15
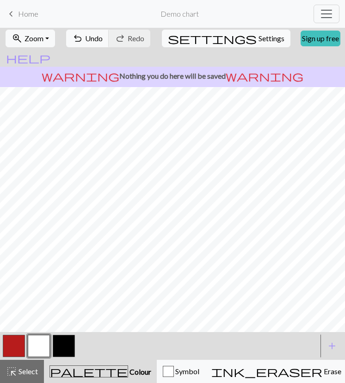
click at [18, 346] on button "button" at bounding box center [14, 346] width 22 height 22
click at [61, 350] on button "button" at bounding box center [64, 346] width 22 height 22
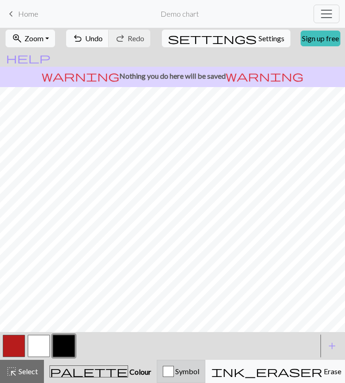
click at [174, 369] on span "Symbol" at bounding box center [186, 371] width 25 height 9
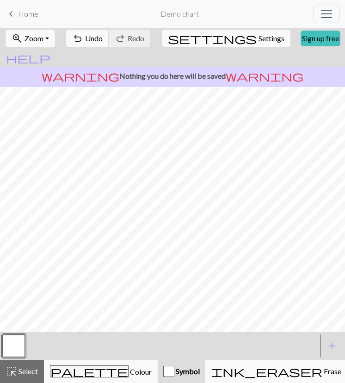
click at [13, 351] on button "button" at bounding box center [14, 346] width 22 height 22
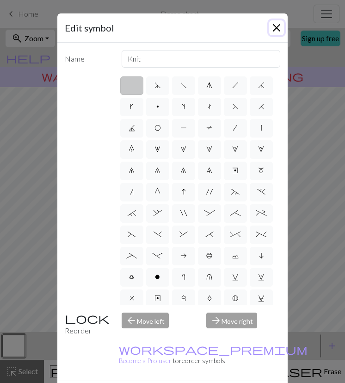
click at [274, 30] on button "Close" at bounding box center [277, 27] width 15 height 15
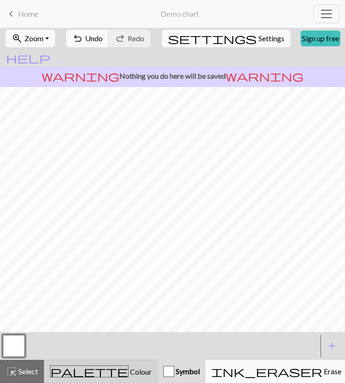
click at [76, 366] on span "palette" at bounding box center [89, 371] width 78 height 13
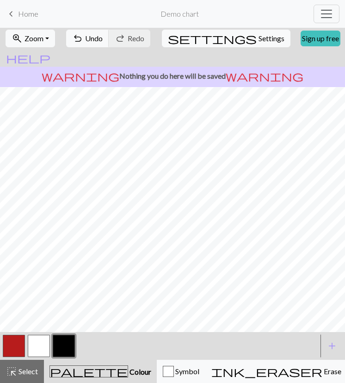
click at [57, 345] on button "button" at bounding box center [64, 346] width 22 height 22
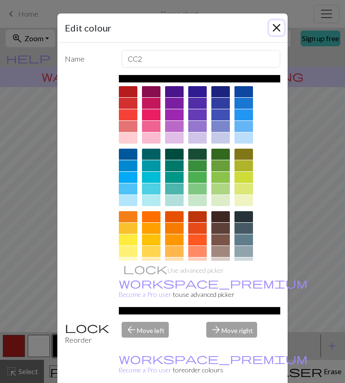
click at [282, 30] on button "Close" at bounding box center [277, 27] width 15 height 15
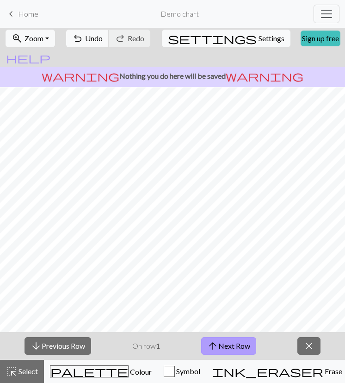
click at [232, 345] on button "arrow_upward Next Row" at bounding box center [228, 346] width 55 height 18
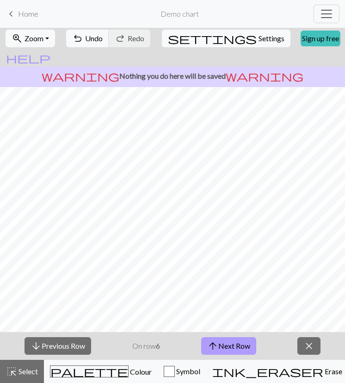
click at [232, 345] on button "arrow_upward Next Row" at bounding box center [228, 346] width 55 height 18
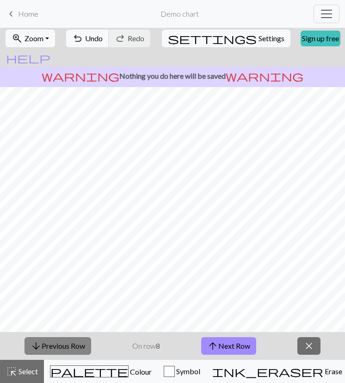
click at [87, 345] on button "arrow_downward Previous Row" at bounding box center [58, 346] width 67 height 18
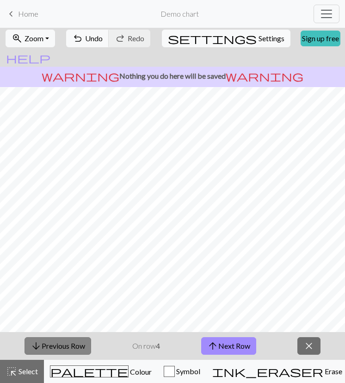
click at [87, 345] on button "arrow_downward Previous Row" at bounding box center [58, 346] width 67 height 18
click at [311, 346] on span "close" at bounding box center [309, 345] width 11 height 13
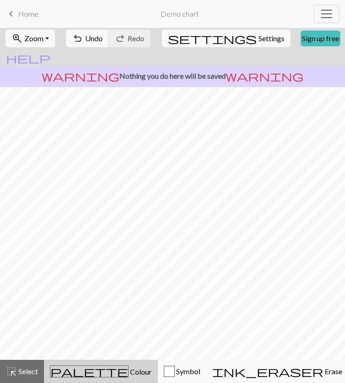
click at [75, 373] on span "palette" at bounding box center [89, 371] width 78 height 13
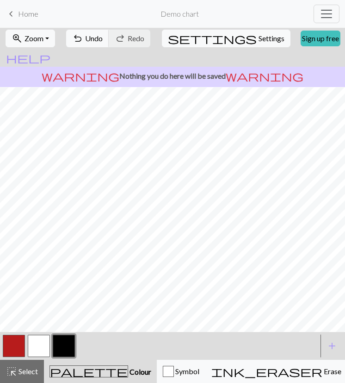
click at [20, 345] on button "button" at bounding box center [14, 346] width 22 height 22
click at [40, 351] on button "button" at bounding box center [39, 346] width 22 height 22
click at [62, 346] on button "button" at bounding box center [64, 346] width 22 height 22
click at [33, 346] on button "button" at bounding box center [39, 346] width 22 height 22
click at [64, 342] on button "button" at bounding box center [64, 346] width 22 height 22
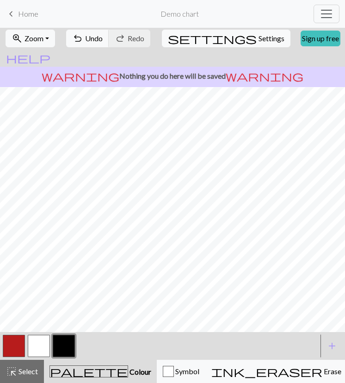
click at [41, 344] on button "button" at bounding box center [39, 346] width 22 height 22
click at [16, 343] on button "button" at bounding box center [14, 346] width 22 height 22
click at [43, 344] on button "button" at bounding box center [39, 346] width 22 height 22
click at [13, 345] on button "button" at bounding box center [14, 346] width 22 height 22
click at [38, 349] on button "button" at bounding box center [39, 346] width 22 height 22
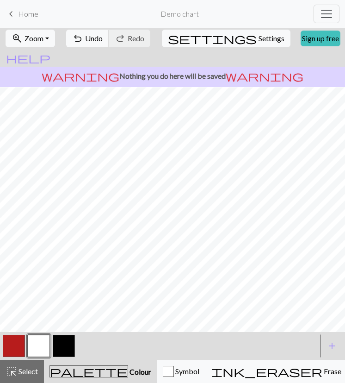
click at [19, 343] on button "button" at bounding box center [14, 346] width 22 height 22
click at [44, 342] on button "button" at bounding box center [39, 346] width 22 height 22
click at [13, 349] on button "button" at bounding box center [14, 346] width 22 height 22
click at [39, 348] on button "button" at bounding box center [39, 346] width 22 height 22
click at [18, 347] on button "button" at bounding box center [14, 346] width 22 height 22
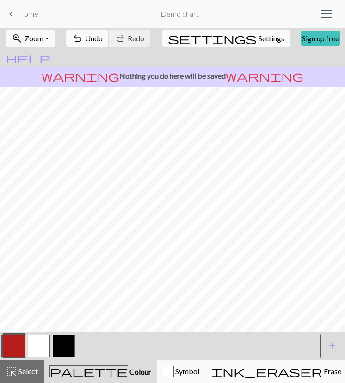
click at [42, 341] on button "button" at bounding box center [39, 346] width 22 height 22
click at [17, 351] on button "button" at bounding box center [14, 346] width 22 height 22
click at [39, 338] on button "button" at bounding box center [39, 346] width 22 height 22
click at [66, 345] on button "button" at bounding box center [64, 346] width 22 height 22
click at [44, 342] on button "button" at bounding box center [39, 346] width 22 height 22
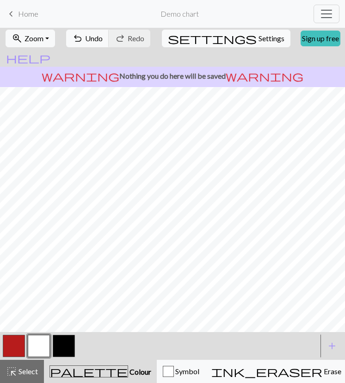
click at [18, 350] on button "button" at bounding box center [14, 346] width 22 height 22
click at [315, 16] on button "Toggle navigation" at bounding box center [327, 14] width 26 height 19
